Goal: Transaction & Acquisition: Purchase product/service

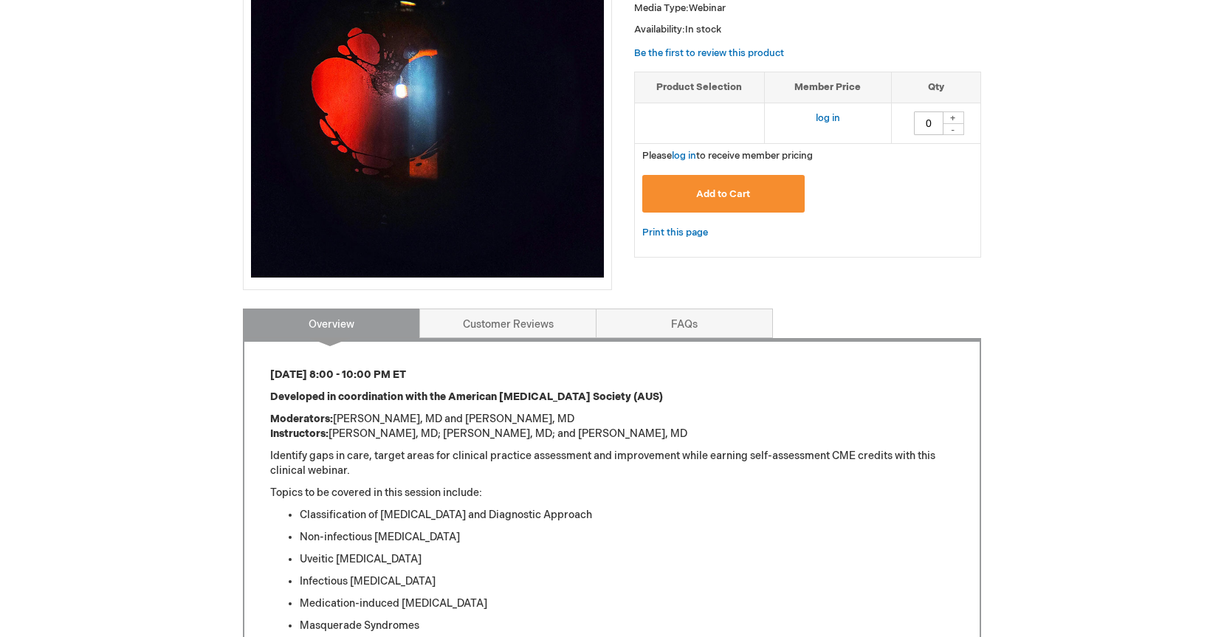
scroll to position [307, 0]
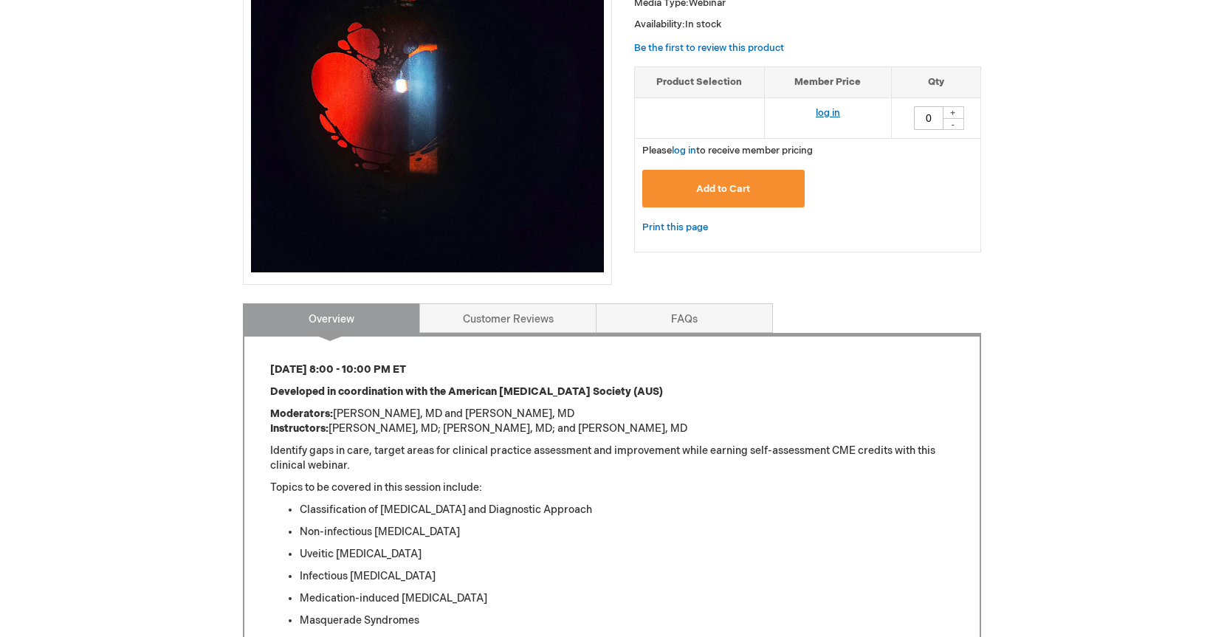
click at [825, 108] on link "log in" at bounding box center [828, 113] width 24 height 12
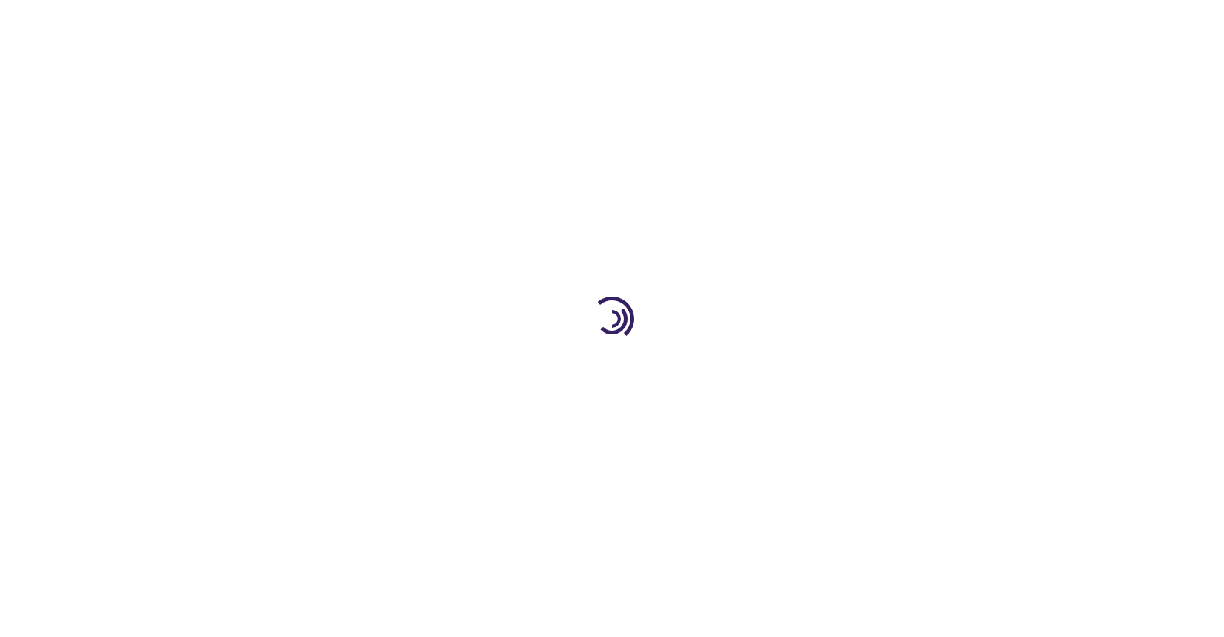
type input "0"
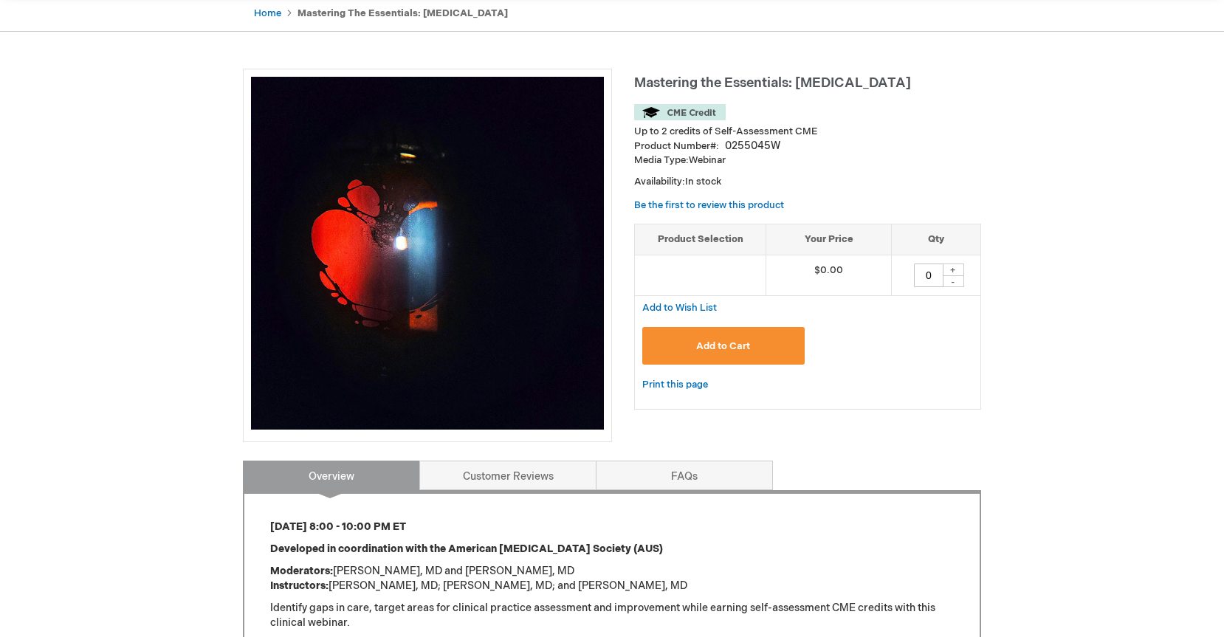
scroll to position [149, 0]
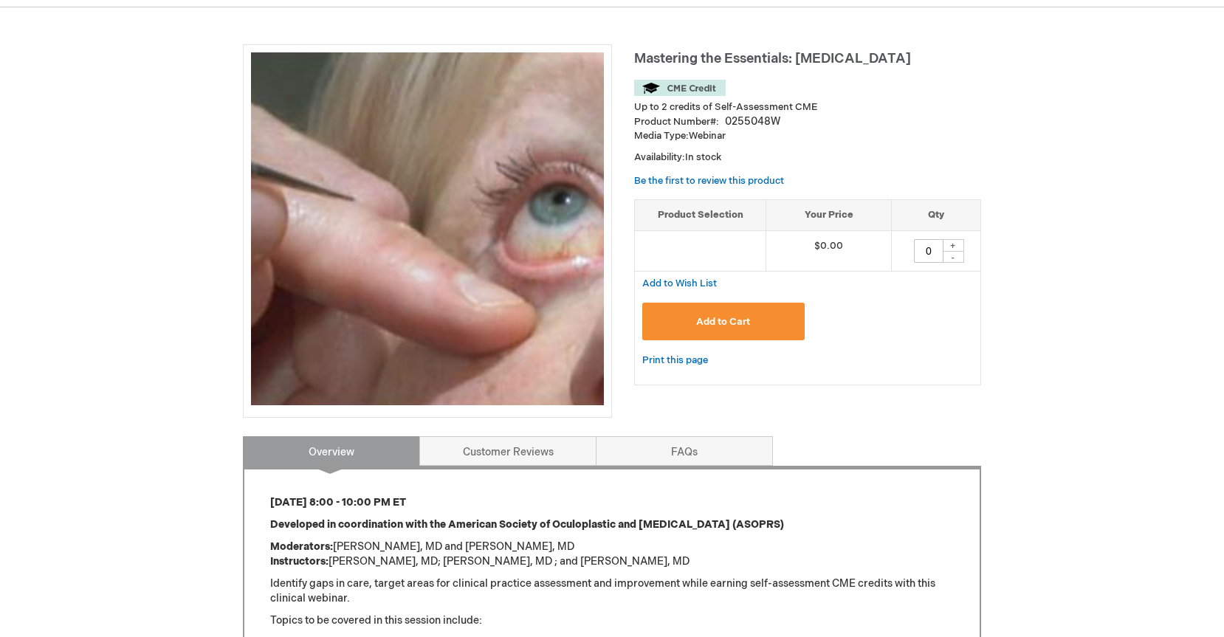
scroll to position [172, 0]
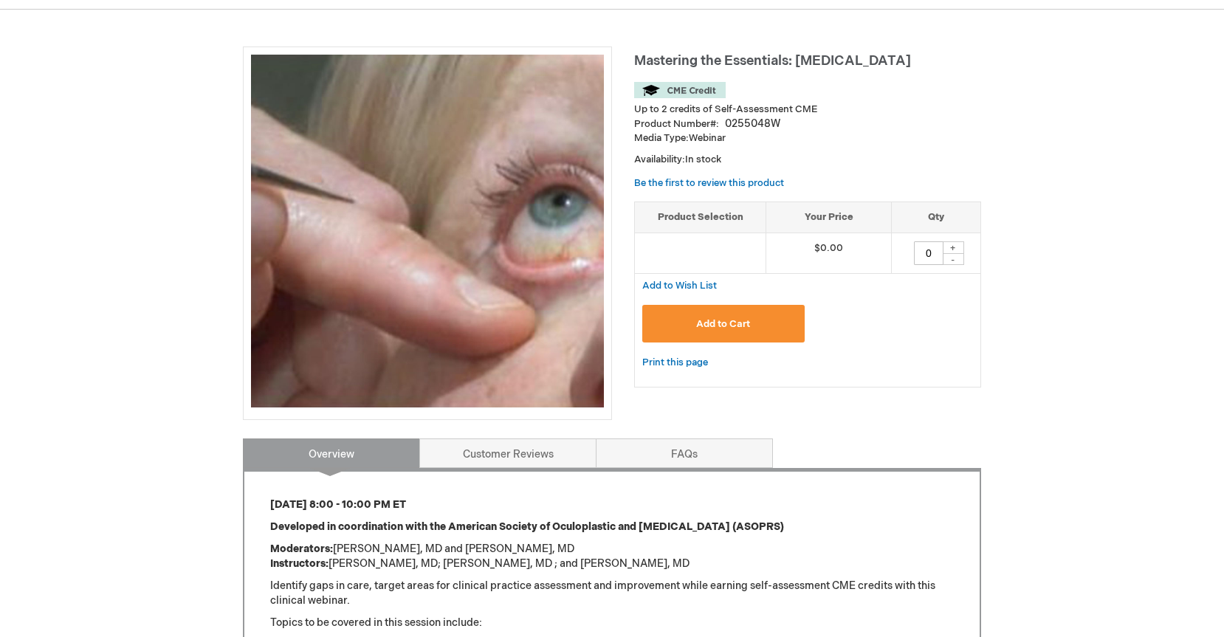
click at [724, 323] on span "Add to Cart" at bounding box center [723, 324] width 54 height 12
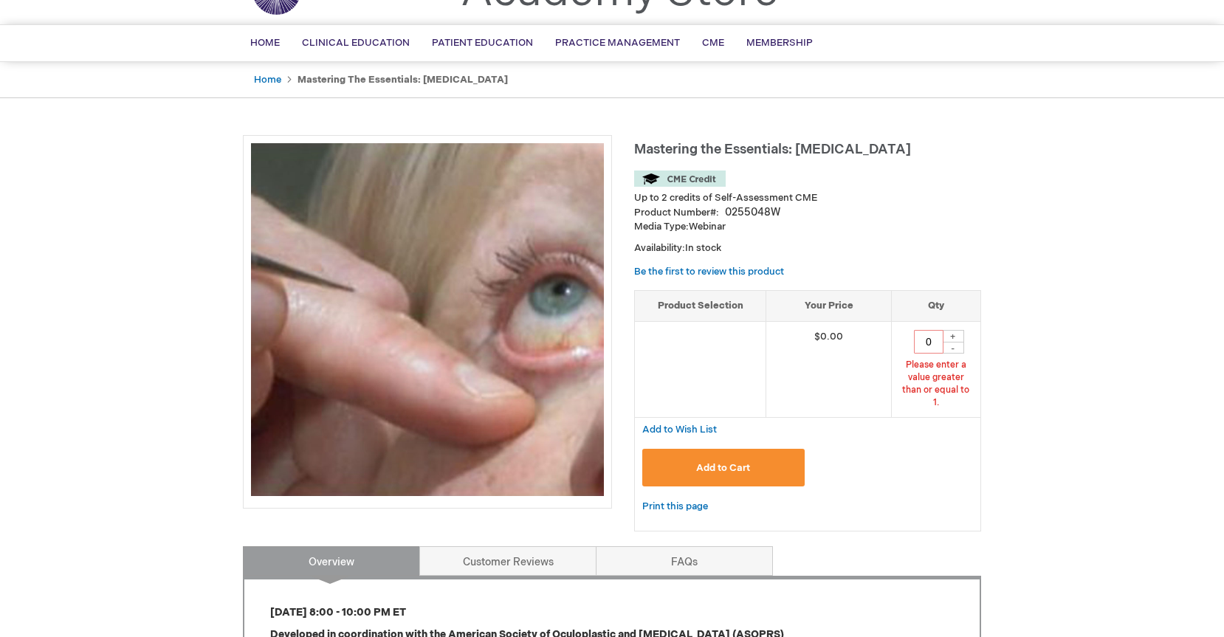
scroll to position [80, 1]
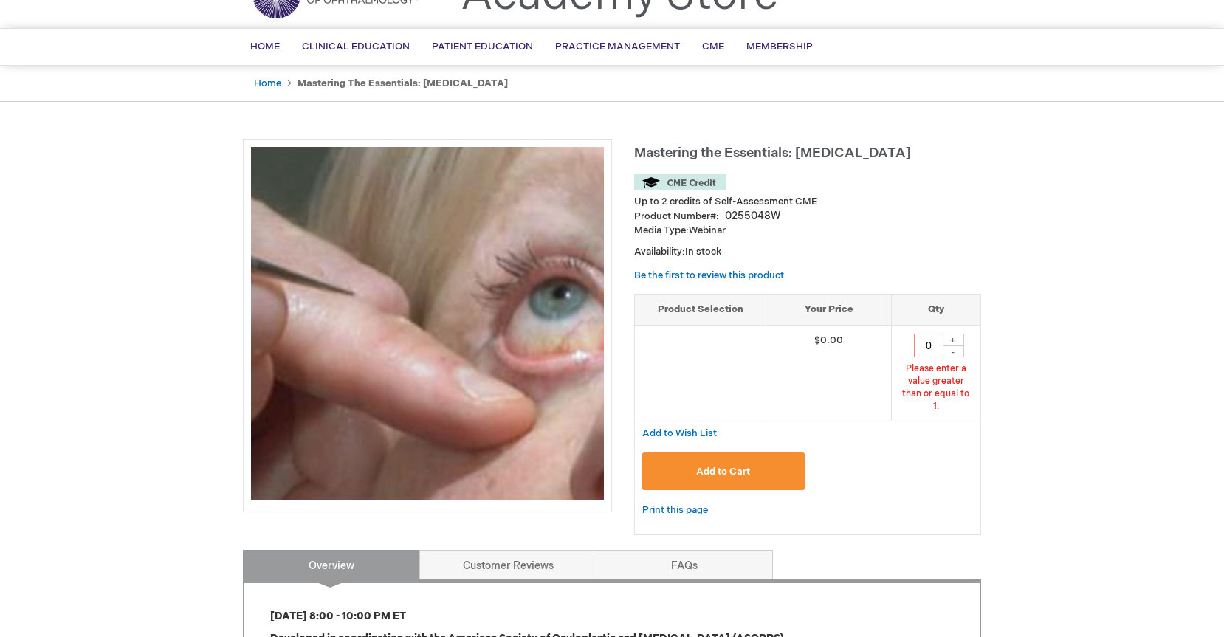
click at [952, 334] on div "+" at bounding box center [953, 340] width 22 height 13
type input "1"
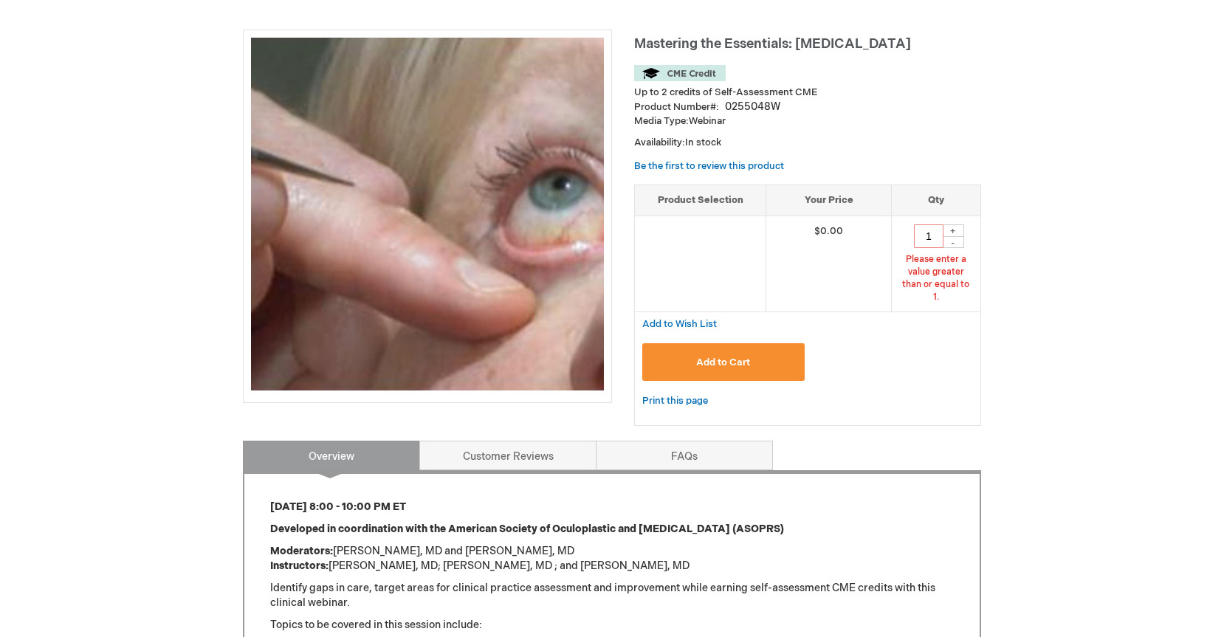
scroll to position [207, 0]
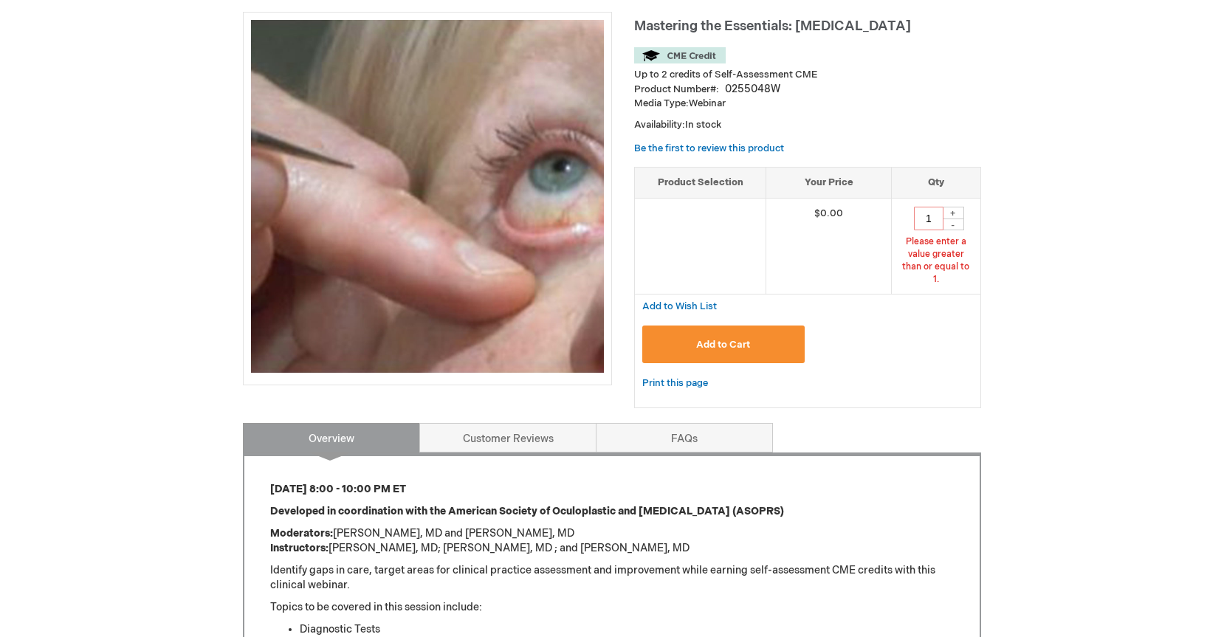
click at [721, 339] on span "Add to Cart" at bounding box center [723, 345] width 54 height 12
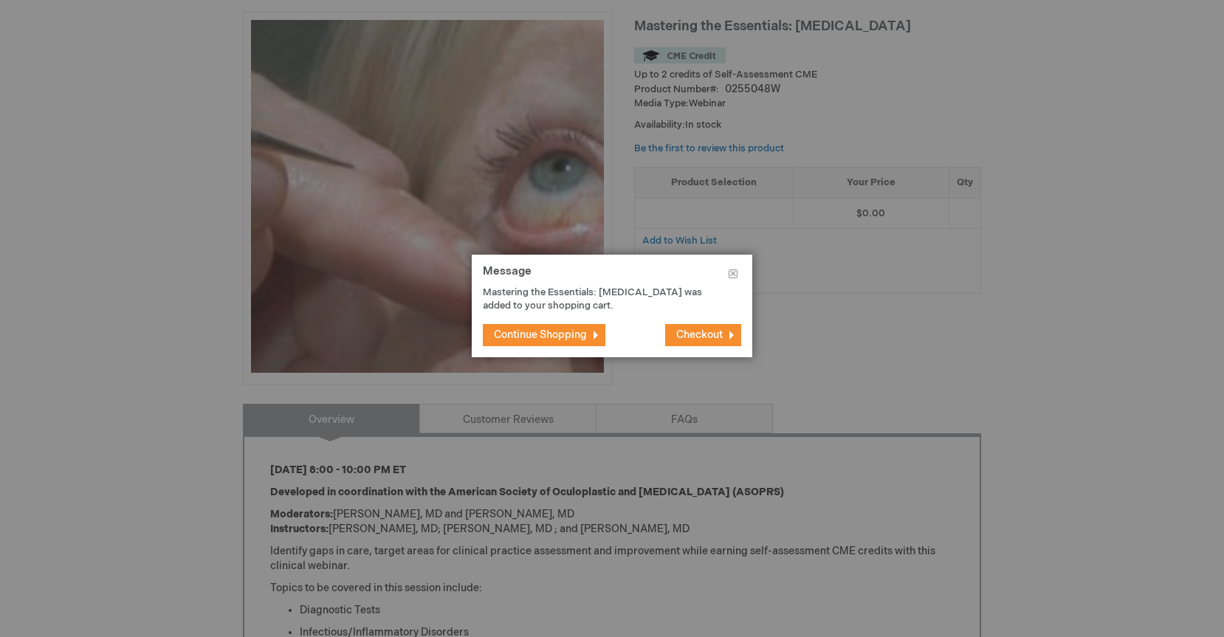
click at [566, 329] on span "Continue Shopping" at bounding box center [540, 335] width 93 height 13
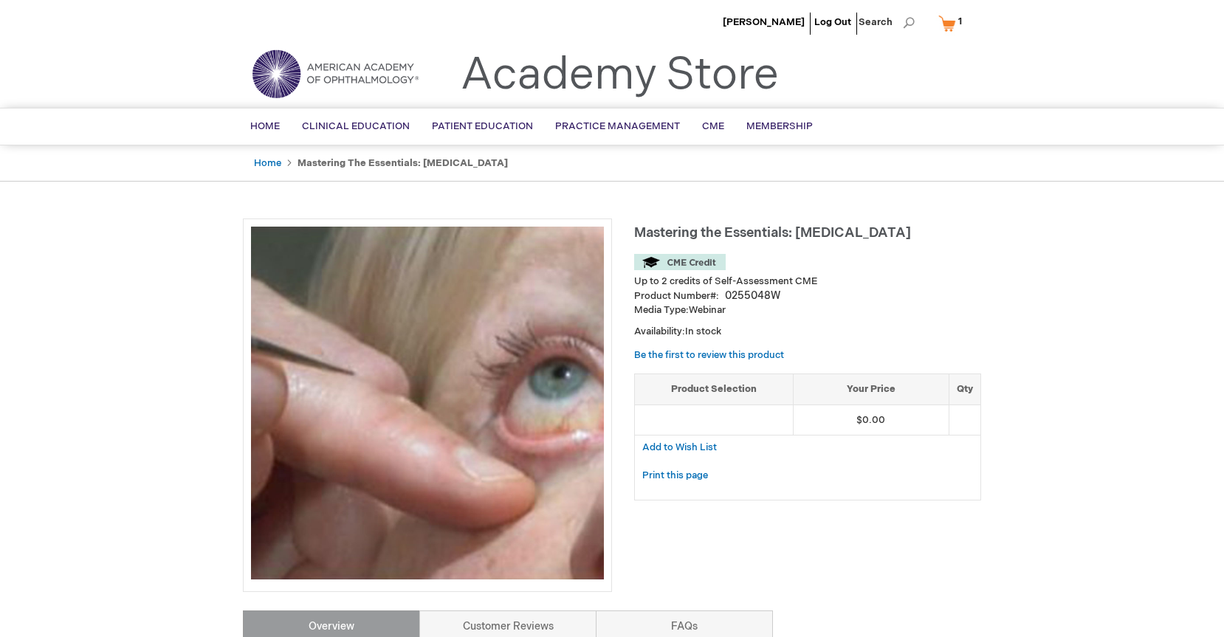
scroll to position [1, 1]
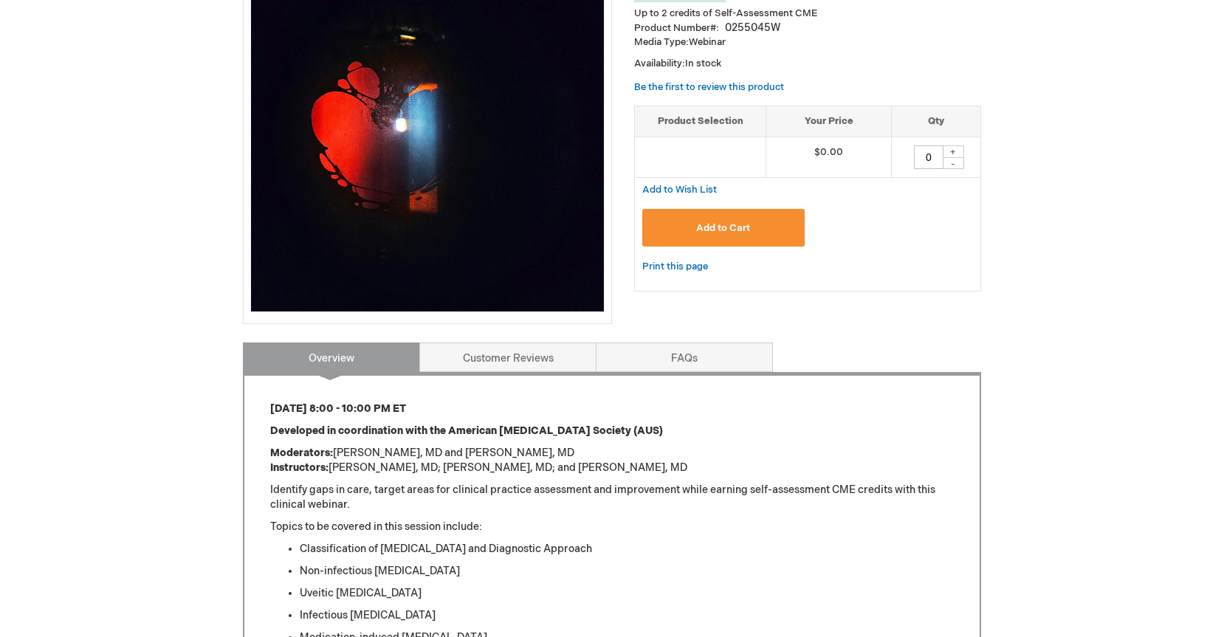
scroll to position [281, 0]
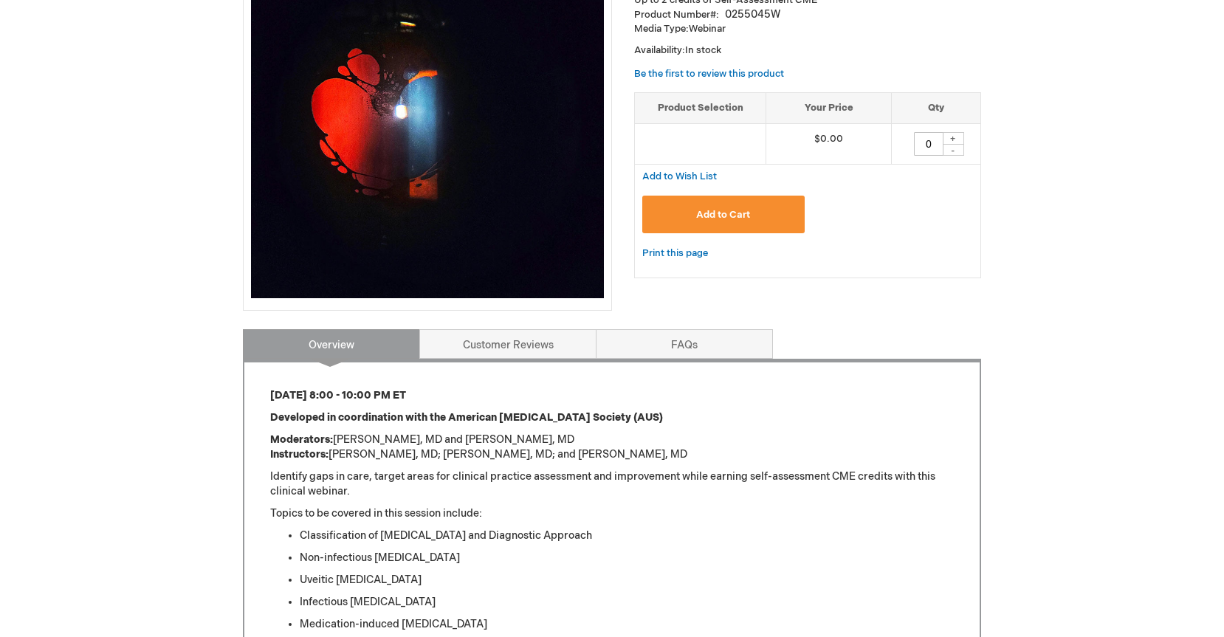
click at [953, 134] on div "+" at bounding box center [953, 138] width 22 height 13
type input "1"
click at [718, 209] on span "Add to Cart" at bounding box center [723, 215] width 54 height 12
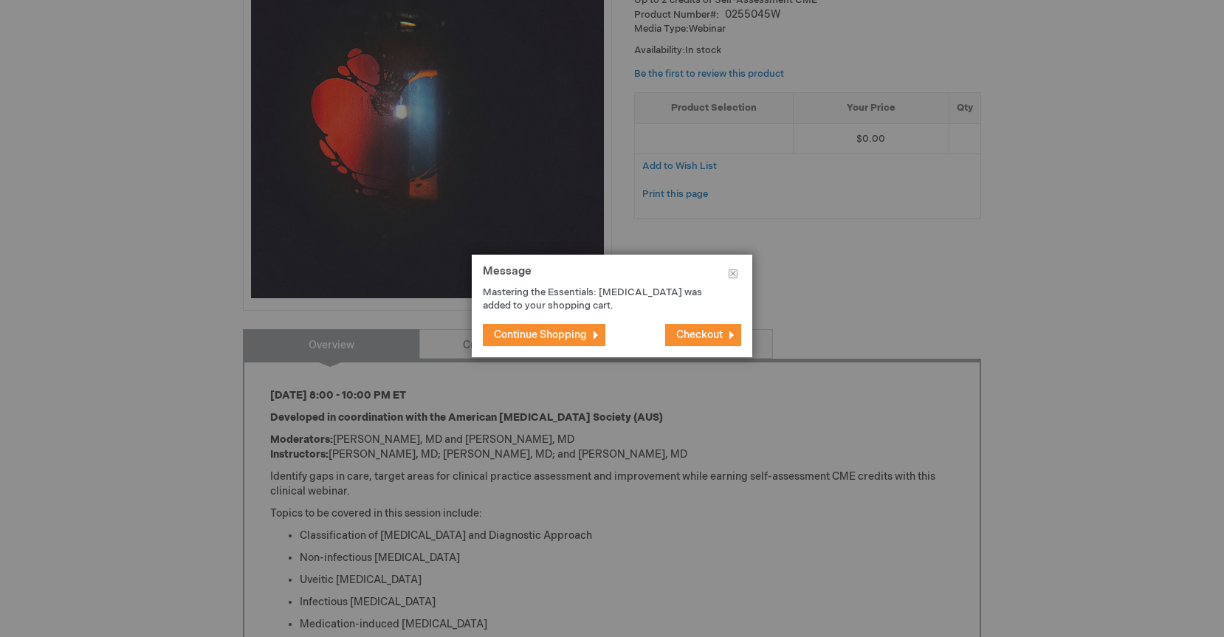
click at [710, 334] on span "Checkout" at bounding box center [699, 335] width 47 height 13
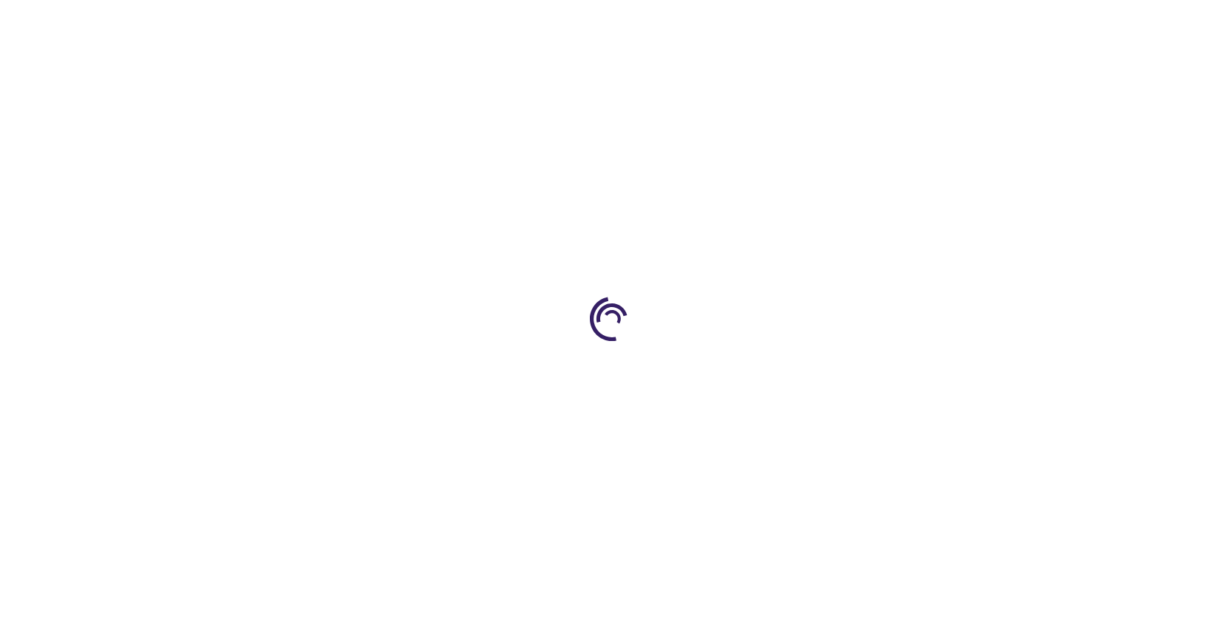
select select "US"
select select "43"
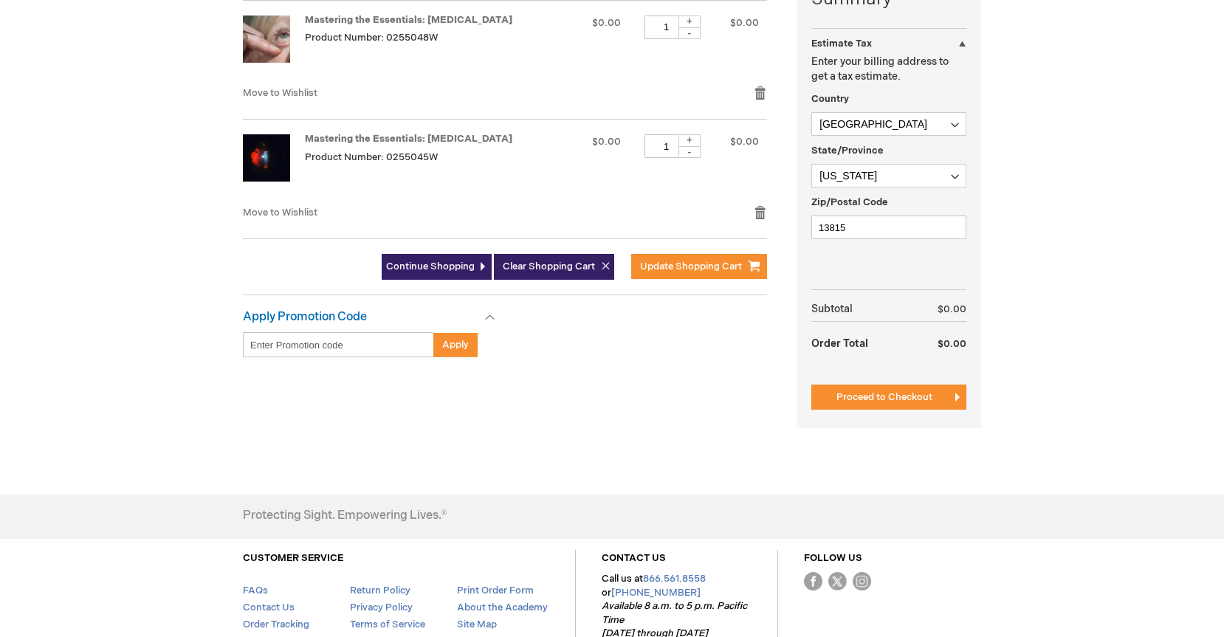
scroll to position [401, 0]
click at [840, 391] on span "Proceed to Checkout" at bounding box center [885, 397] width 96 height 12
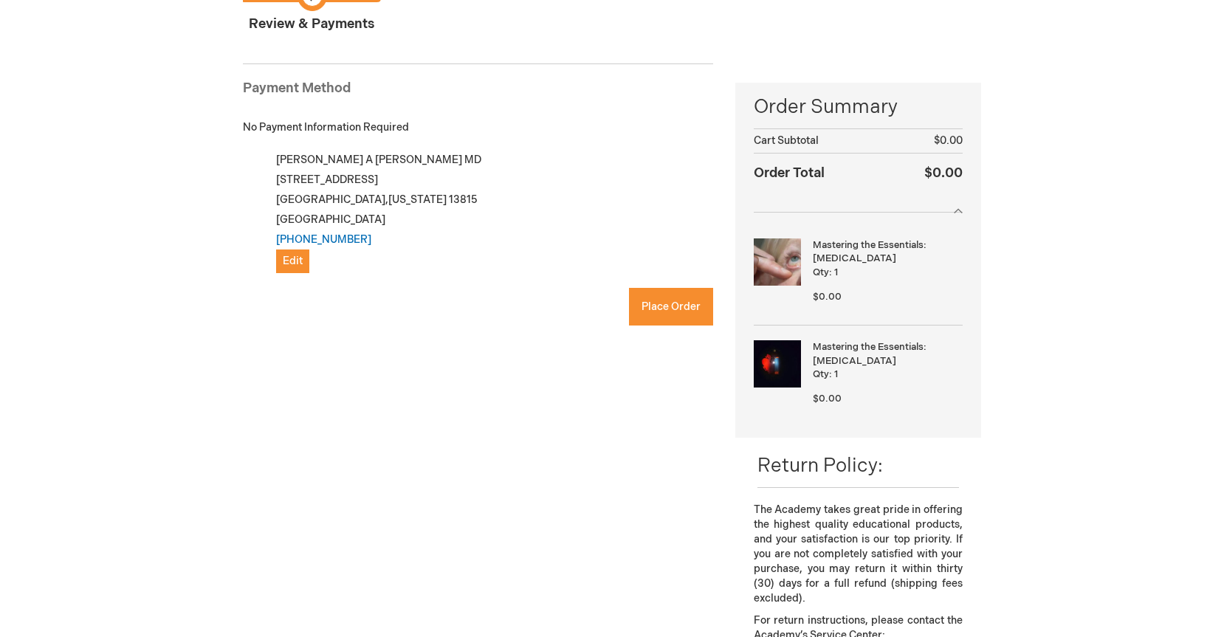
scroll to position [150, 0]
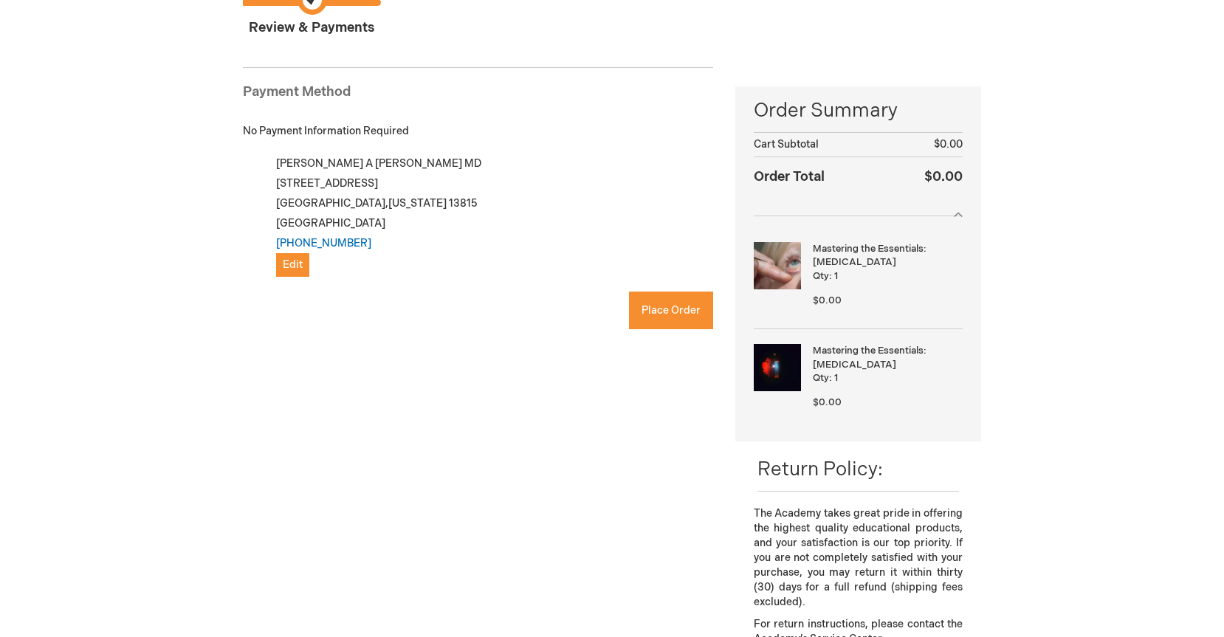
checkbox input "true"
click at [642, 310] on span "Place Order" at bounding box center [671, 310] width 59 height 13
